Goal: Check status

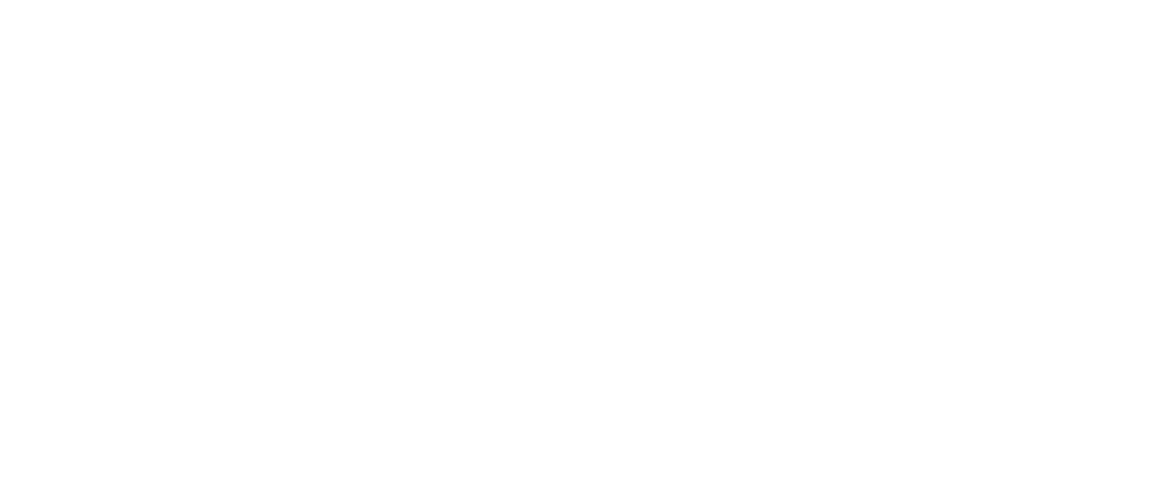
click at [0, 0] on div at bounding box center [0, 0] width 0 height 0
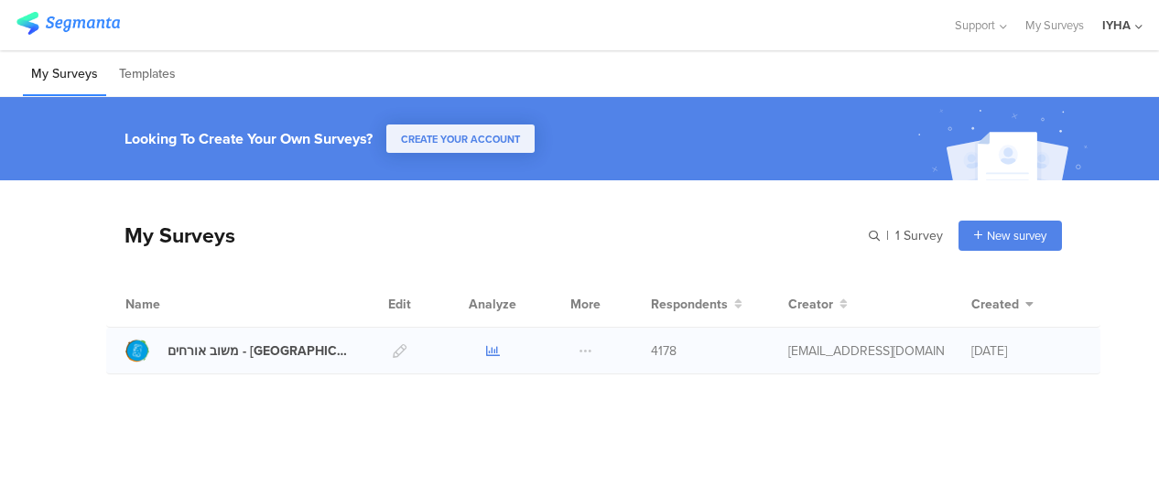
click at [493, 353] on icon at bounding box center [493, 351] width 14 height 14
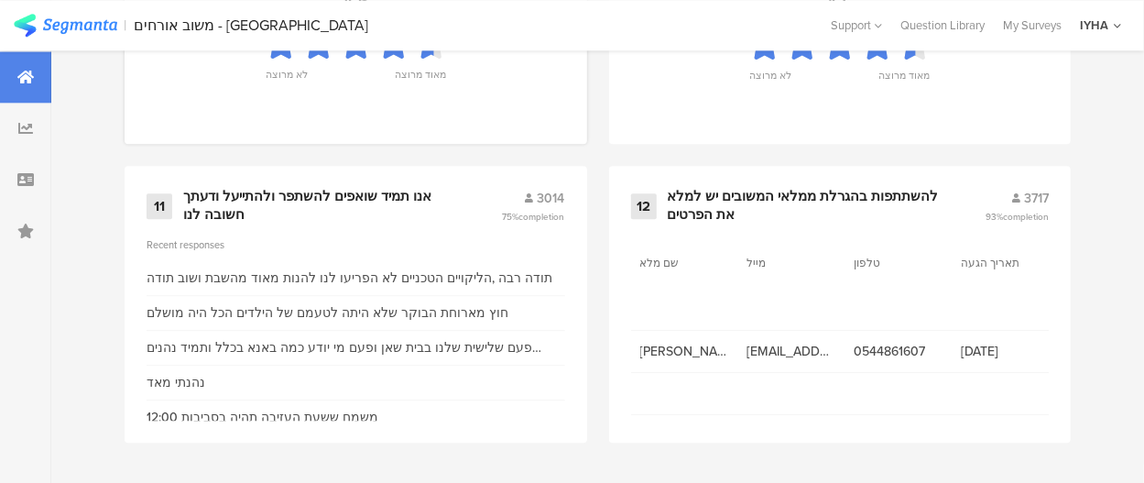
scroll to position [2241, 0]
